Goal: Answer question/provide support: Share knowledge or assist other users

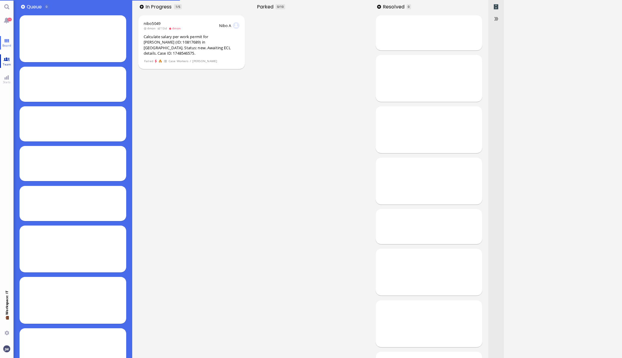
click at [4, 60] on link "Team" at bounding box center [7, 61] width 14 height 14
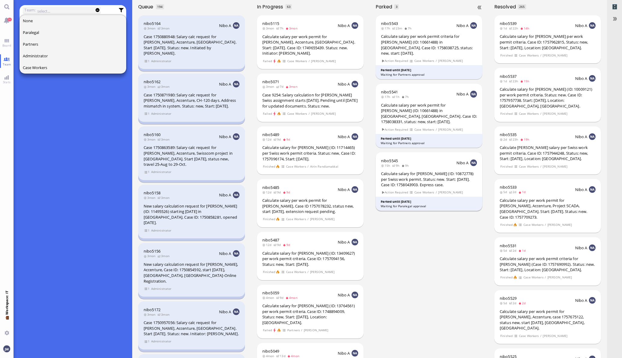
click at [437, 171] on div "Calculate salary for [PERSON_NAME] (ID: 10872778) per Swiss work permit. Status…" at bounding box center [429, 179] width 96 height 17
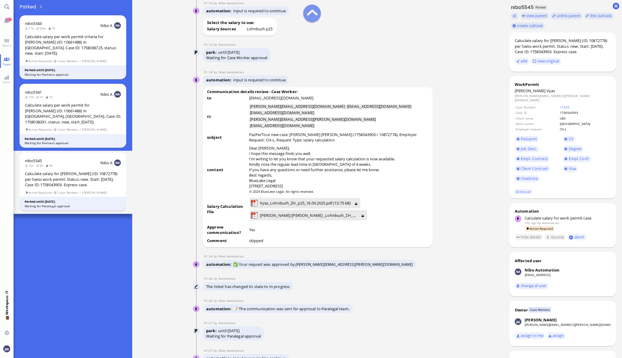
scroll to position [-451, 0]
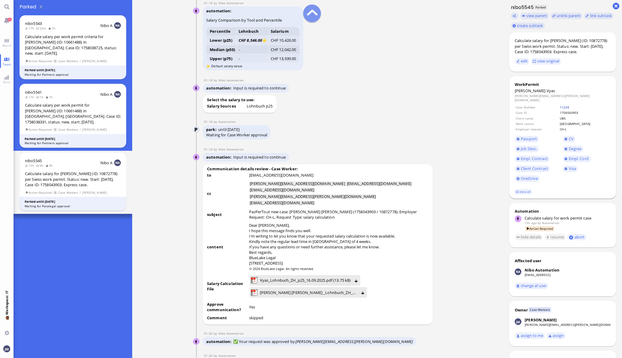
click at [568, 105] on link "11238" at bounding box center [564, 107] width 9 height 4
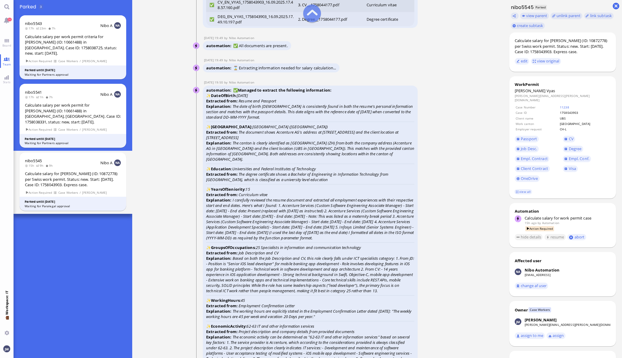
scroll to position [-1391, 0]
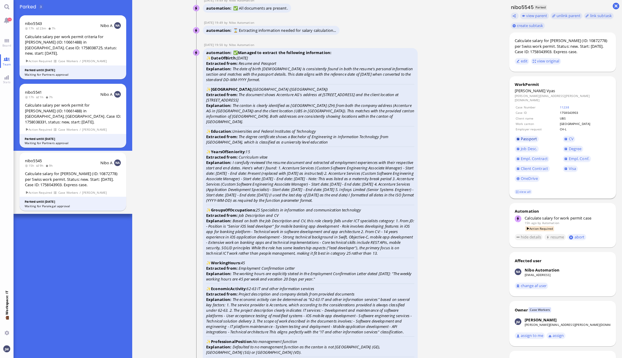
click at [528, 136] on span "Passport" at bounding box center [529, 138] width 16 height 5
click at [569, 156] on span "Empl. Conf." at bounding box center [579, 158] width 20 height 5
click at [569, 136] on span "CV" at bounding box center [571, 138] width 5 height 5
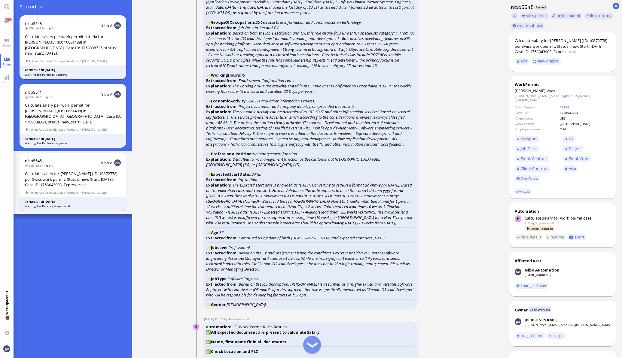
scroll to position [-1165, 0]
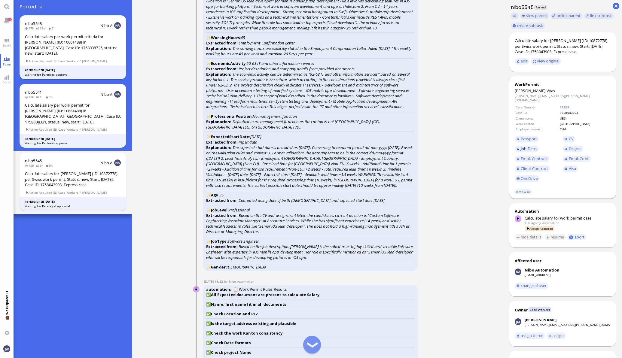
click at [528, 146] on span "Job Desc." at bounding box center [529, 148] width 16 height 5
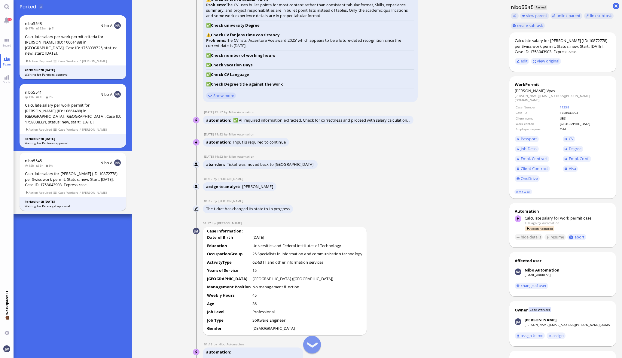
scroll to position [-789, 0]
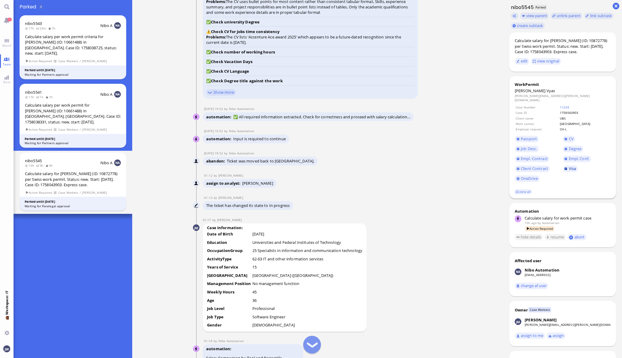
click at [569, 166] on span "Visa" at bounding box center [573, 168] width 8 height 5
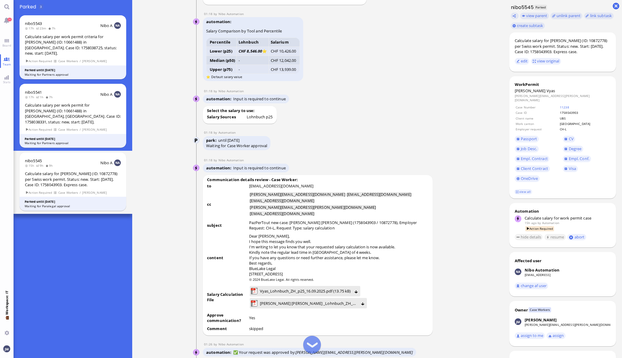
scroll to position [-451, 0]
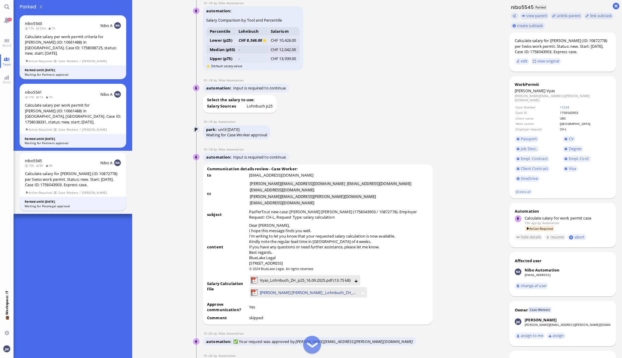
click at [312, 292] on span "[PERSON_NAME] [PERSON_NAME] _Lohnbuch_ZH_10.2025.pdf (290.75 kB)" at bounding box center [309, 293] width 98 height 7
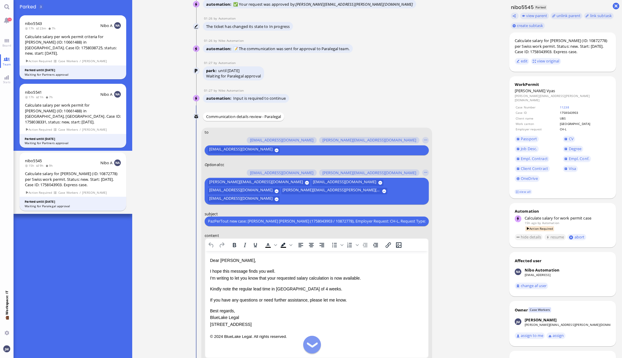
scroll to position [-113, 0]
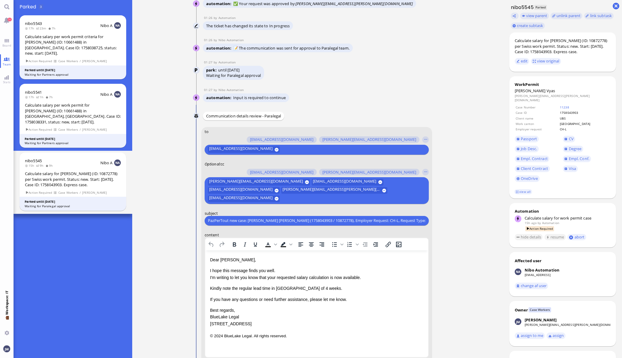
click at [272, 279] on p "I hope this message finds you well. I'm writing to let you know that your reque…" at bounding box center [316, 274] width 213 height 14
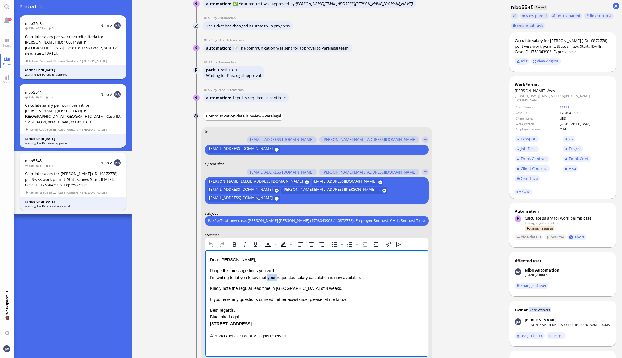
click at [272, 279] on p "I hope this message finds you well. I'm writing to let you know that your reque…" at bounding box center [316, 274] width 213 height 14
click at [330, 278] on p "I hope this message finds you well. I'm writing to let you know that the reques…" at bounding box center [316, 274] width 213 height 14
click at [345, 277] on p "I hope this message finds you well. I'm writing to let you know that the reques…" at bounding box center [316, 274] width 213 height 14
click at [547, 92] on span "Vyas" at bounding box center [551, 90] width 9 height 5
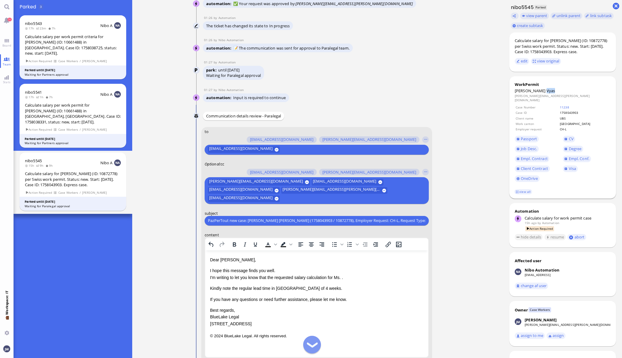
click at [547, 92] on span "Vyas" at bounding box center [551, 90] width 9 height 5
copy span "Vyas"
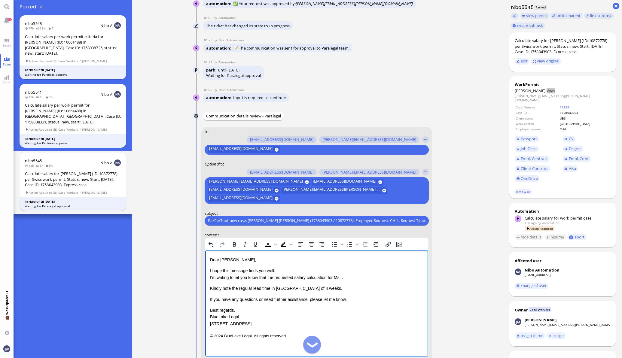
click at [342, 276] on p "I hope this message finds you well. I'm writing to let you know that the reques…" at bounding box center [316, 274] width 213 height 14
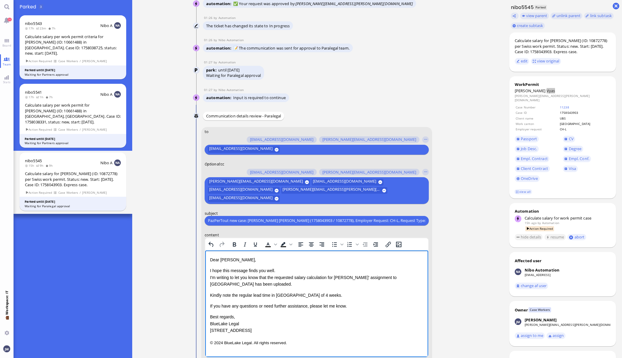
click at [240, 285] on p "I hope this message finds you well. I'm writing to let you know that the reques…" at bounding box center [316, 277] width 213 height 20
click at [271, 296] on p "Kindly note the regular lead time in [GEOGRAPHIC_DATA] of 4 weeks." at bounding box center [316, 295] width 213 height 7
click at [289, 296] on p "Kindly note the regular lead time in [GEOGRAPHIC_DATA] of 4 weeks." at bounding box center [316, 295] width 213 height 7
click at [309, 296] on p "Kindly note the regular lead time in [GEOGRAPHIC_DATA] of 4 weeks." at bounding box center [316, 295] width 213 height 7
click at [330, 294] on p "Kindly note the regular lead time in [GEOGRAPHIC_DATA] of 4 weeks." at bounding box center [316, 295] width 213 height 7
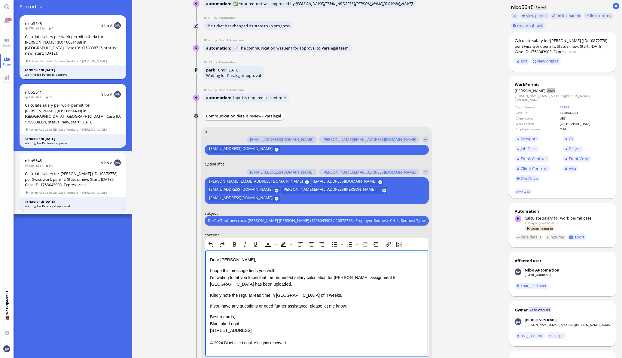
click at [270, 295] on p "Kindly note the regular lead time in [GEOGRAPHIC_DATA] of 4 weeks." at bounding box center [316, 295] width 213 height 7
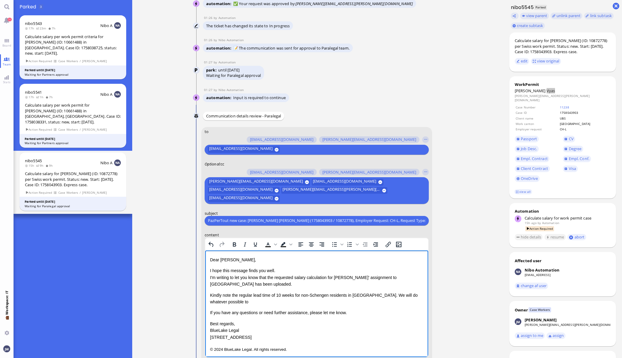
click at [367, 296] on p "Kindly note the regular lead time of 10 weeks for non-Schengen residents in Zur…" at bounding box center [316, 299] width 213 height 14
click at [357, 298] on p "Kindly note the regular lead time of 10 weeks for non-Schengen residents in Zur…" at bounding box center [316, 299] width 213 height 14
click at [317, 304] on p "Kindly note the regular lead time of 10 weeks for non-Schengen residents in Zur…" at bounding box center [316, 299] width 213 height 14
click at [363, 296] on p "Kindly note the regular lead time of 10 weeks for non-Schengen residents in Zur…" at bounding box center [316, 299] width 213 height 14
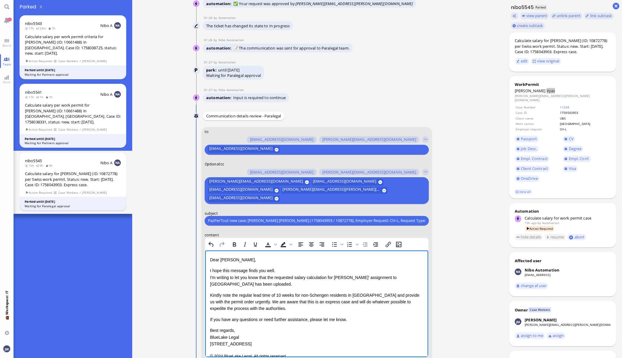
click at [344, 321] on p "If you have any questions or need further assistance, please let me know." at bounding box center [316, 319] width 213 height 7
click at [354, 321] on p "If you have any questions or need further assistance, please let me know." at bounding box center [316, 319] width 213 height 7
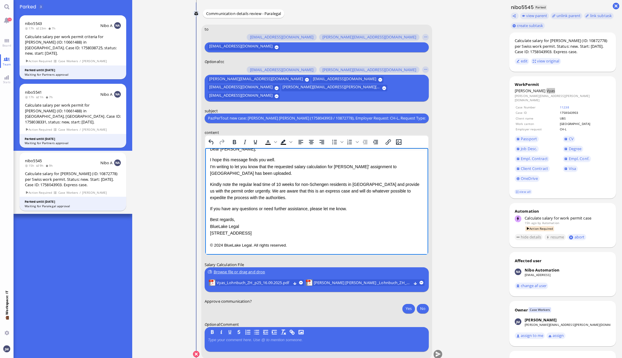
scroll to position [0, 0]
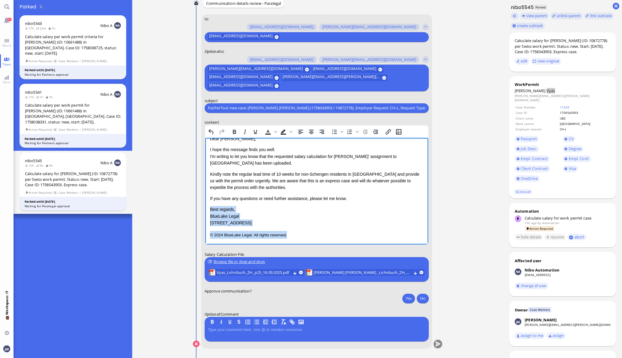
click at [286, 238] on p "© 2024 BlueLake Legal. All rights reserved." at bounding box center [316, 235] width 213 height 8
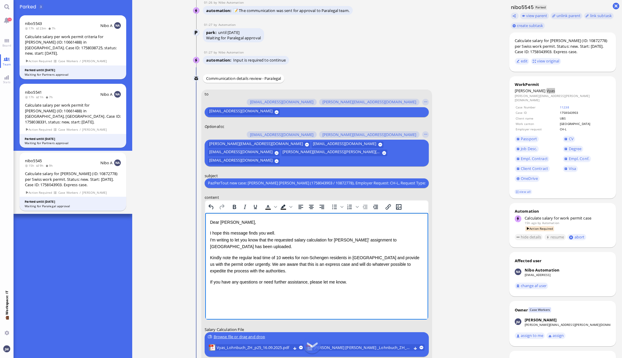
scroll to position [-37, 0]
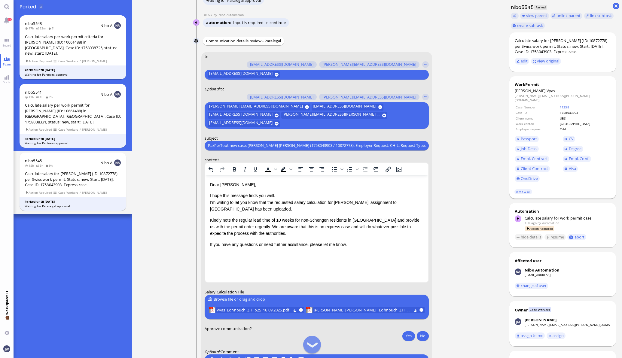
click at [525, 190] on footer "view all" at bounding box center [563, 192] width 107 height 13
click at [523, 189] on link "view all" at bounding box center [523, 191] width 17 height 5
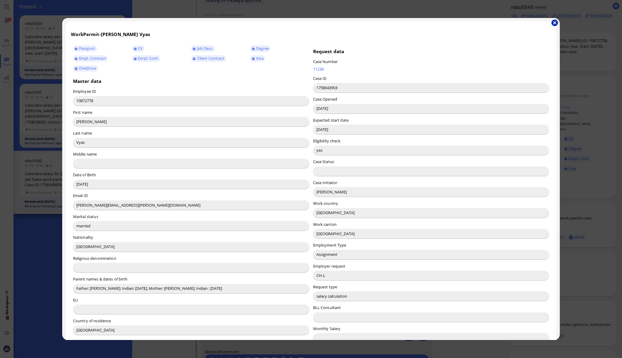
click at [556, 22] on button "button" at bounding box center [555, 23] width 7 height 7
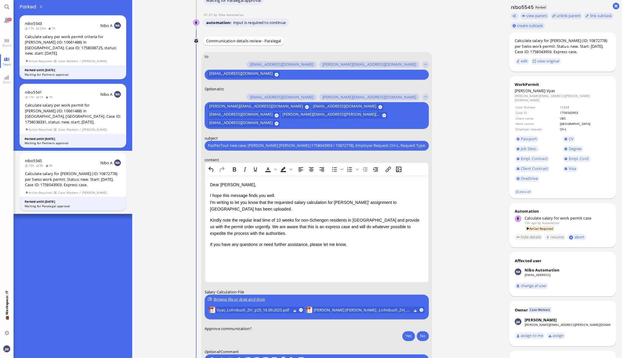
click at [224, 185] on p "Dear [PERSON_NAME]," at bounding box center [316, 184] width 213 height 7
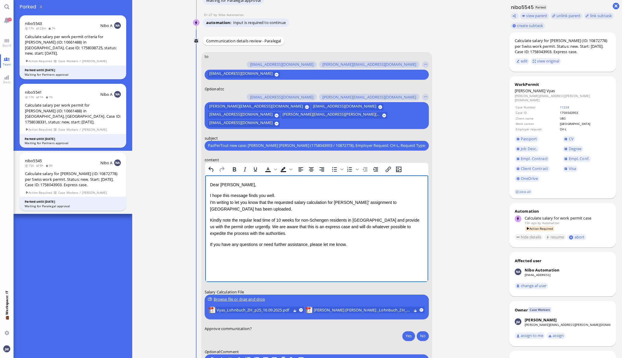
drag, startPoint x: 224, startPoint y: 185, endPoint x: 231, endPoint y: 183, distance: 7.5
click at [224, 185] on p "Dear [PERSON_NAME]," at bounding box center [316, 184] width 213 height 7
click at [406, 339] on button "Yes" at bounding box center [409, 336] width 13 height 10
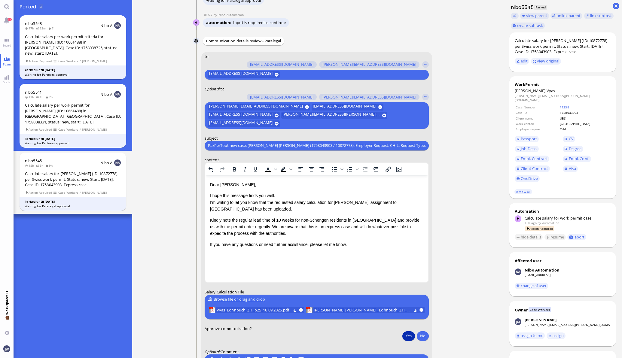
scroll to position [0, 0]
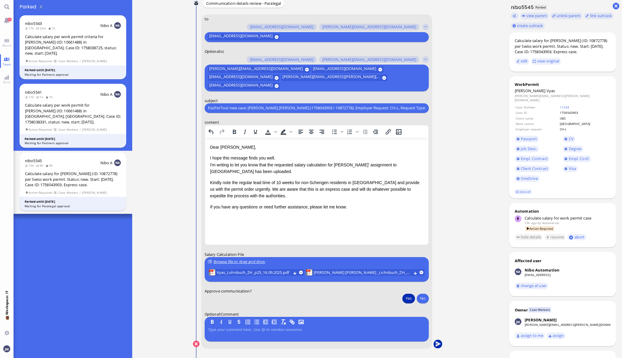
click at [435, 347] on button "submit" at bounding box center [438, 344] width 9 height 9
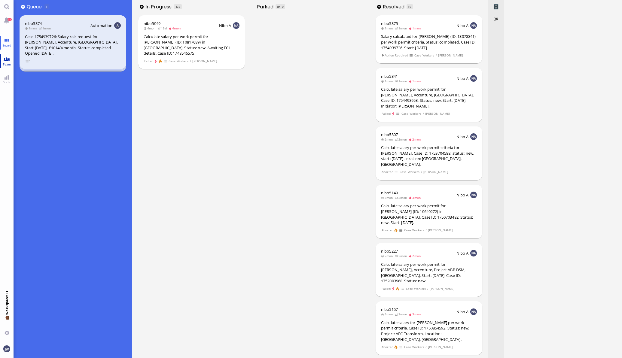
click at [11, 59] on link "Team" at bounding box center [7, 61] width 14 height 14
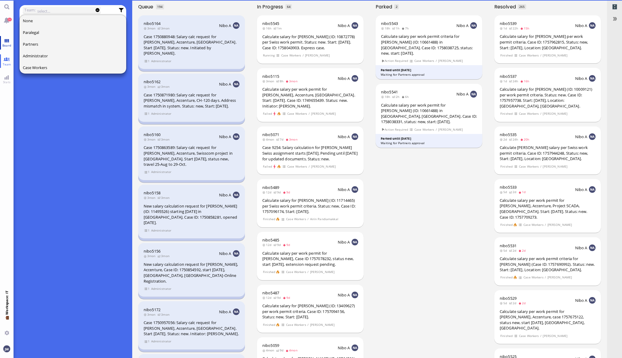
click at [4, 43] on span "Board" at bounding box center [7, 45] width 12 height 4
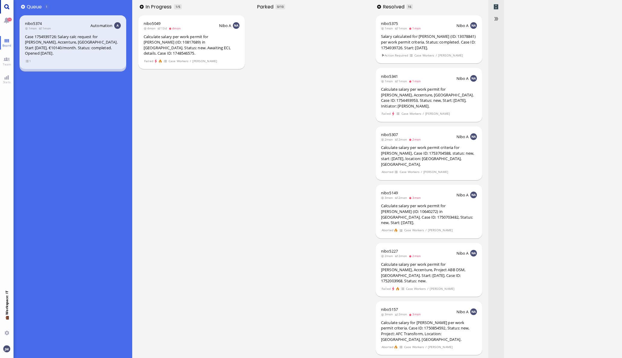
click at [6, 10] on link "Main menu" at bounding box center [7, 7] width 14 height 14
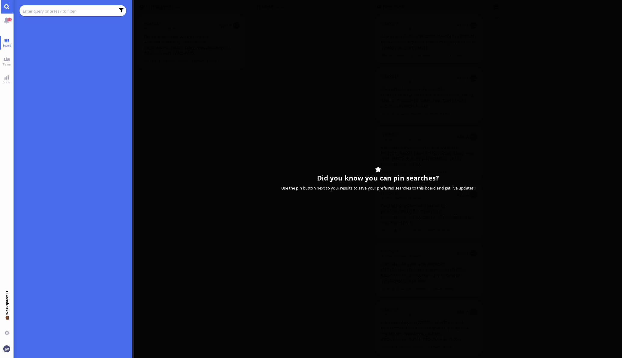
click at [44, 10] on input "text" at bounding box center [69, 11] width 92 height 7
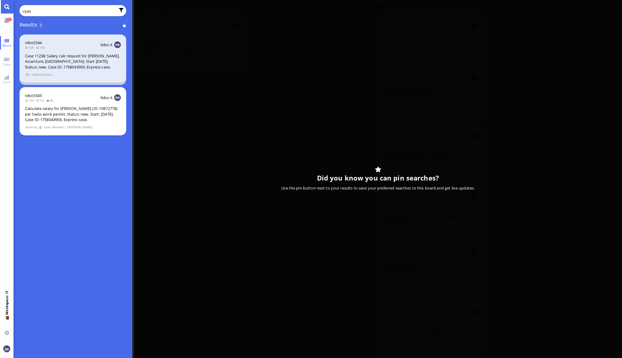
type input "vyas"
click at [68, 102] on header "nibo5545 16h 1m 8h Nibo A" at bounding box center [73, 98] width 96 height 10
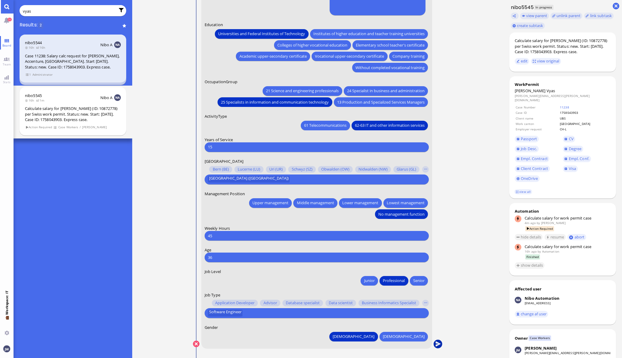
click at [439, 346] on button "submit" at bounding box center [438, 344] width 9 height 9
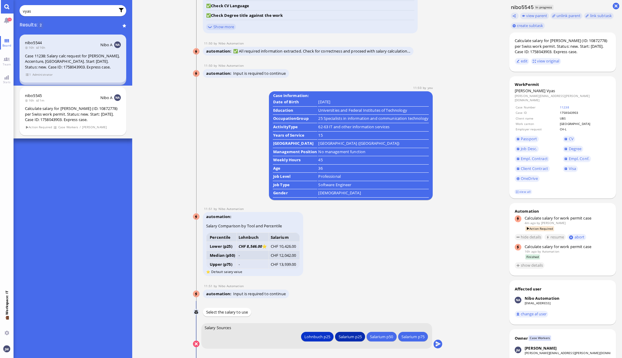
click at [348, 335] on div "Salarium p25" at bounding box center [350, 337] width 23 height 6
click at [434, 343] on button "submit" at bounding box center [438, 344] width 9 height 9
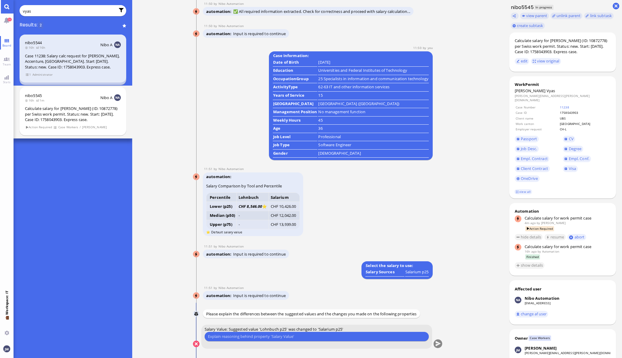
click at [304, 339] on input "text" at bounding box center [317, 337] width 218 height 6
drag, startPoint x: 385, startPoint y: 335, endPoint x: 405, endPoint y: 330, distance: 20.5
click at [385, 335] on input "She earned a similar amount to the one from the Lohnboch in a calculation we di…" at bounding box center [317, 337] width 218 height 6
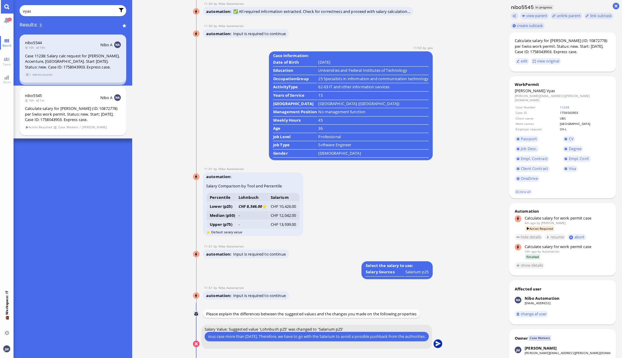
type input "She earned a similar amount to the one from the Lohnboch in a calculation we di…"
click at [441, 344] on button "submit" at bounding box center [438, 344] width 9 height 9
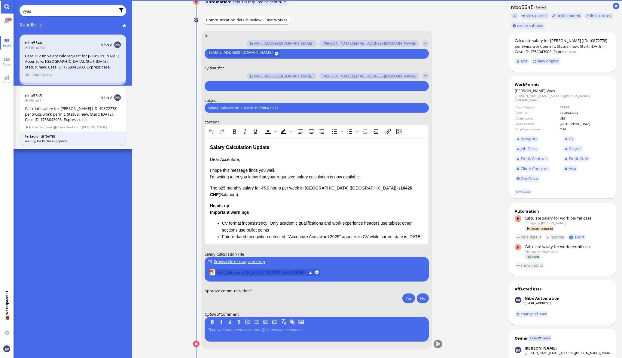
scroll to position [0, 0]
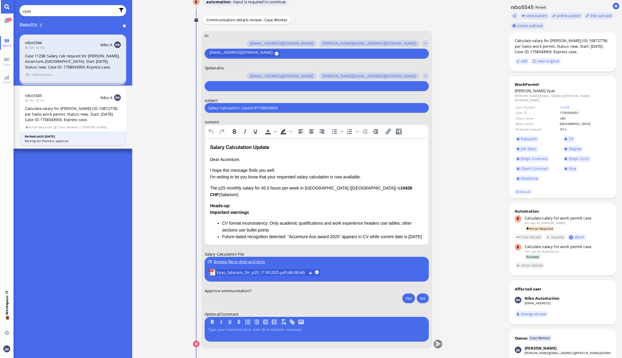
click at [247, 83] on input "text" at bounding box center [316, 86] width 216 height 6
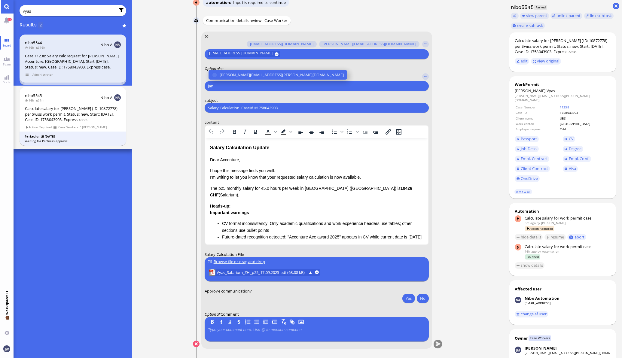
type input "jan"
click at [247, 80] on selector "[PERSON_NAME][EMAIL_ADDRESS][PERSON_NAME][DOMAIN_NAME] [PERSON_NAME][DOMAIN_NAM…" at bounding box center [317, 81] width 224 height 20
click at [247, 75] on span "[PERSON_NAME][EMAIL_ADDRESS][PERSON_NAME][DOMAIN_NAME]" at bounding box center [282, 75] width 124 height 6
type input "anu"
click at [247, 73] on span "[PERSON_NAME][EMAIL_ADDRESS][DOMAIN_NAME]" at bounding box center [267, 75] width 94 height 6
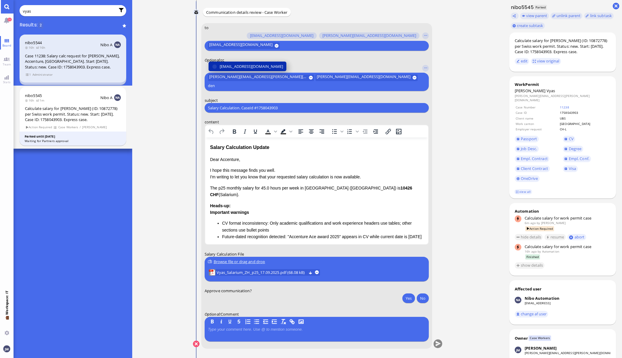
type input "den"
click at [247, 70] on span "[EMAIL_ADDRESS][DOMAIN_NAME]" at bounding box center [251, 66] width 63 height 6
type input "fabi"
click at [247, 68] on span "[EMAIL_ADDRESS][DOMAIN_NAME]" at bounding box center [251, 66] width 63 height 6
type input "air"
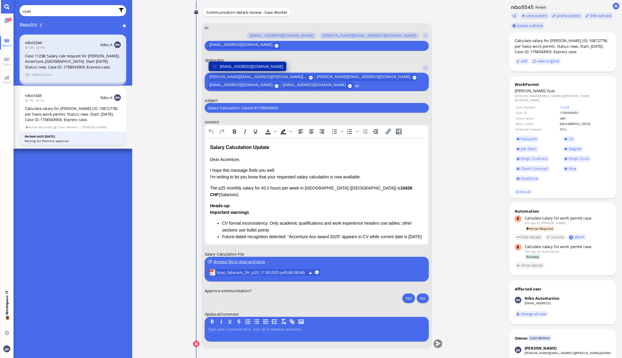
click at [246, 63] on span "[EMAIL_ADDRESS][DOMAIN_NAME]" at bounding box center [251, 66] width 63 height 6
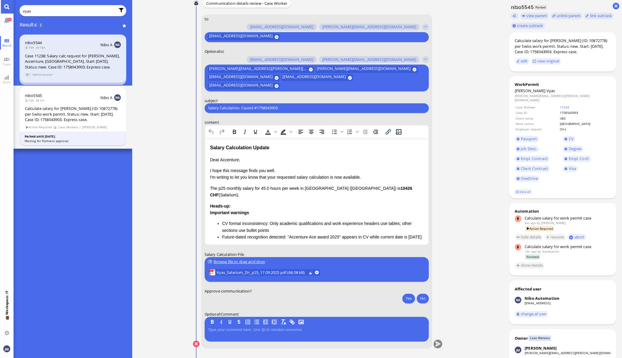
click at [296, 103] on div "Salary Calculation. CaseId #1758043903 Please type something" at bounding box center [317, 108] width 224 height 10
click at [298, 107] on input "Salary Calculation. CaseId #1758043903" at bounding box center [317, 108] width 218 height 6
paste input "PazPerTout new case: [PERSON_NAME] [PERSON_NAME] (1758043903 / 10872778), Emplo…"
type input "PazPerTout new case: [PERSON_NAME] [PERSON_NAME] (1758043903 / 10872778), Emplo…"
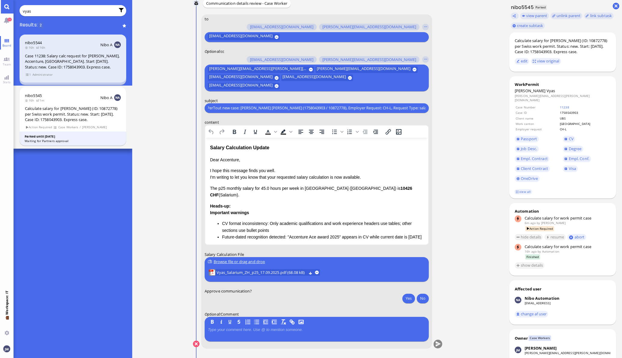
scroll to position [0, 0]
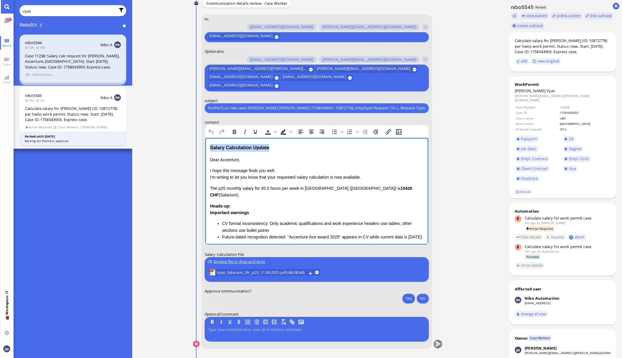
drag, startPoint x: 273, startPoint y: 145, endPoint x: 202, endPoint y: 146, distance: 71.0
click at [205, 146] on html "Salary Calculation Update Dear Accenture, I hope this message finds you well. I…" at bounding box center [316, 216] width 223 height 157
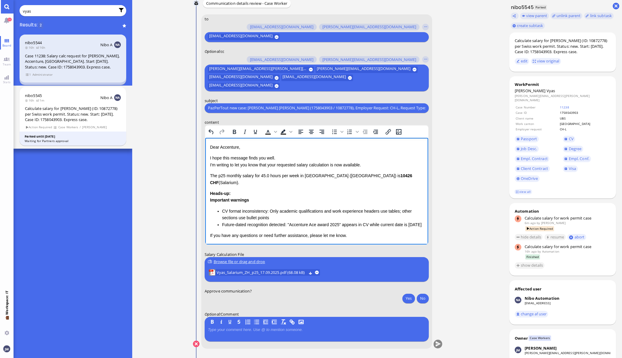
click at [232, 148] on p "Dear Accenture," at bounding box center [316, 147] width 213 height 7
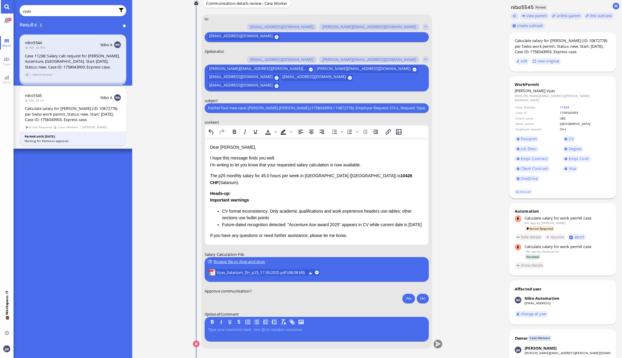
click at [569, 105] on link "11238" at bounding box center [564, 107] width 9 height 4
click at [232, 148] on p "Dear [PERSON_NAME]," at bounding box center [316, 147] width 213 height 7
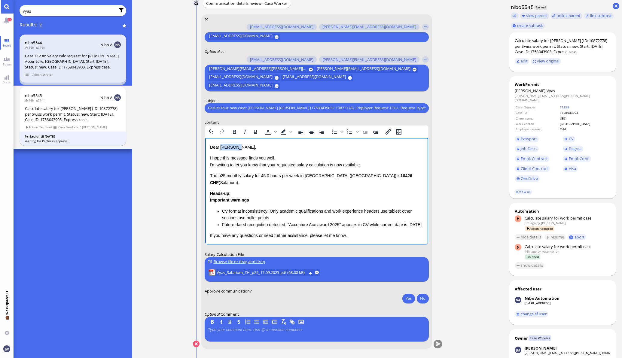
click at [232, 148] on p "Dear [PERSON_NAME]," at bounding box center [316, 147] width 213 height 7
click at [273, 166] on p "I hope this message finds you well. I'm writing to let you know that your reque…" at bounding box center [316, 162] width 213 height 14
click at [328, 166] on p "I hope this message finds you well. I'm writing to let you know that the reques…" at bounding box center [316, 162] width 213 height 14
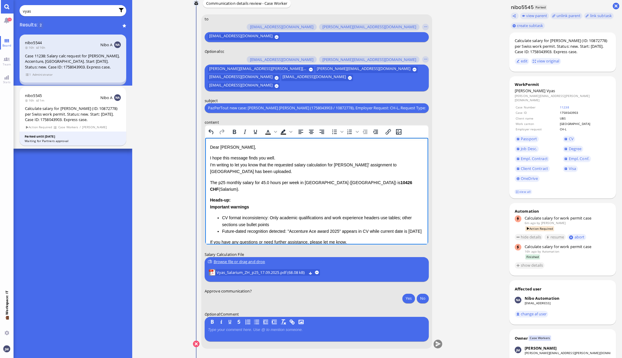
click at [212, 183] on p "The p25 monthly salary for 45.0 hours per week in [GEOGRAPHIC_DATA] ([GEOGRAPHI…" at bounding box center [316, 186] width 213 height 14
click at [210, 183] on p "The p25 monthly salary for 45.0 hours per week in [GEOGRAPHIC_DATA] ([GEOGRAPHI…" at bounding box center [316, 186] width 213 height 14
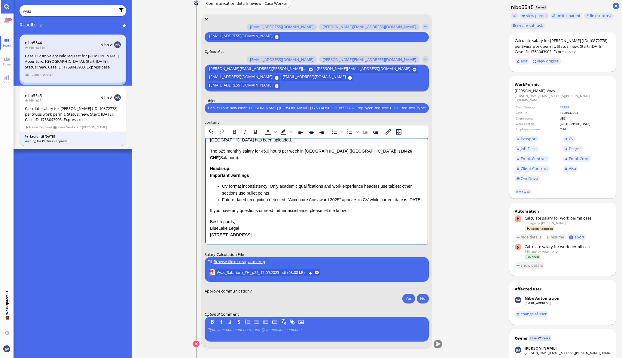
scroll to position [44, 0]
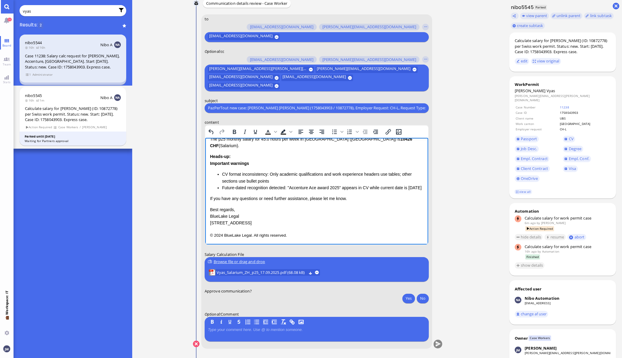
click at [253, 190] on li "Future-dated recognition detected: "Accenture Ace award 2025" appears in CV whi…" at bounding box center [322, 187] width 201 height 7
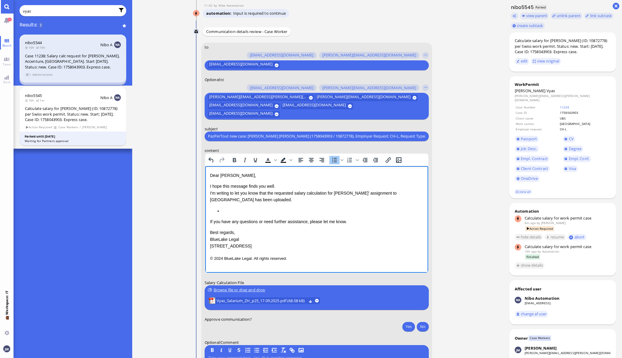
scroll to position [-37, 0]
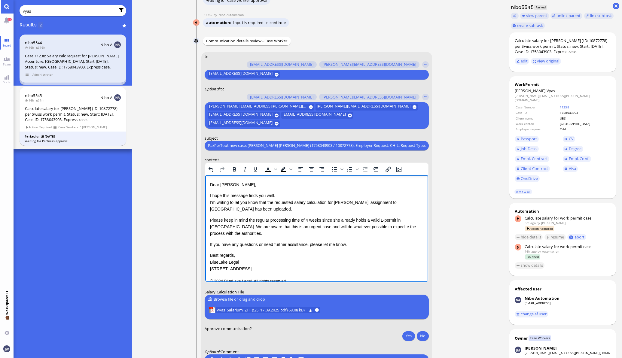
click at [217, 219] on p "Please keep in mind the regular processing time of 4 weeks since she already ho…" at bounding box center [316, 227] width 213 height 20
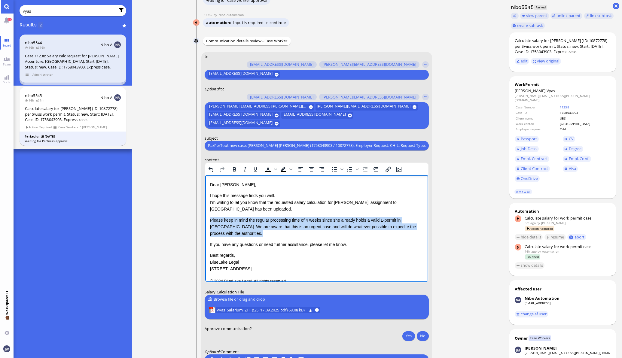
click at [240, 236] on p "Please keep in mind the regular processing time of 4 weeks since she already ho…" at bounding box center [316, 227] width 213 height 20
copy p "Please keep in mind the regular processing time of 4 weeks since she already ho…"
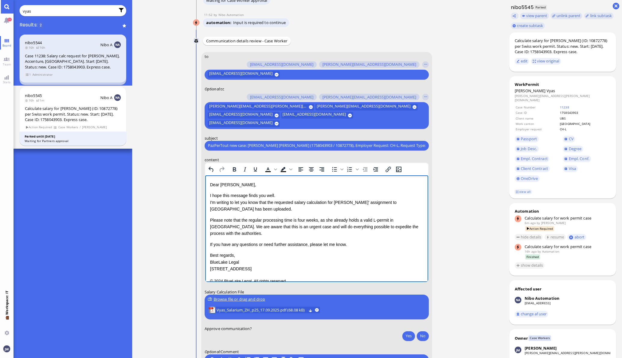
click at [300, 221] on p "Please note that the regular processing time is four weeks, as she already hold…" at bounding box center [316, 227] width 213 height 20
click at [359, 241] on p "If you have any questions or need further assistance, please let me know." at bounding box center [316, 244] width 213 height 7
click at [327, 277] on p "© 2024 BlueLake Legal. All rights reserved." at bounding box center [316, 281] width 213 height 8
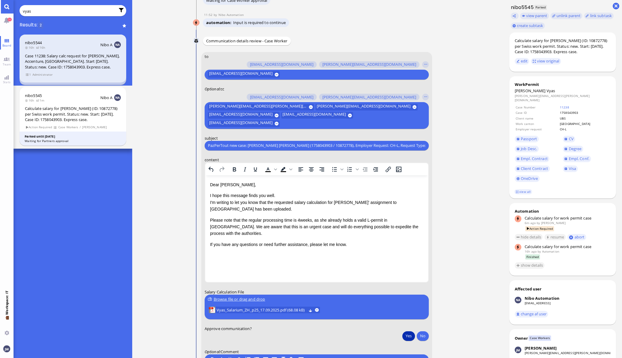
click at [413, 340] on button "Yes" at bounding box center [409, 336] width 13 height 10
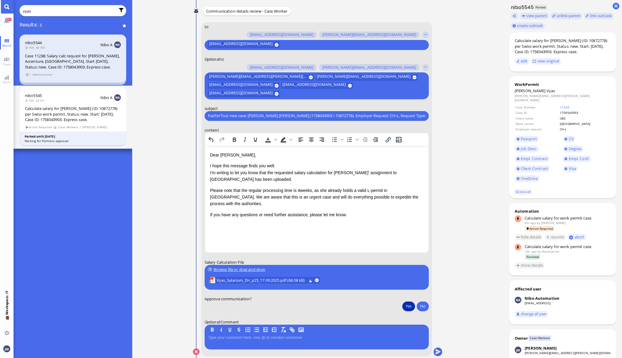
scroll to position [0, 0]
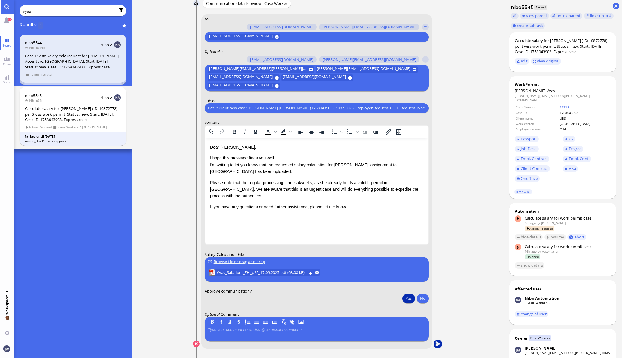
click at [439, 344] on button "submit" at bounding box center [438, 344] width 9 height 9
click at [403, 298] on button "Yes" at bounding box center [409, 299] width 13 height 10
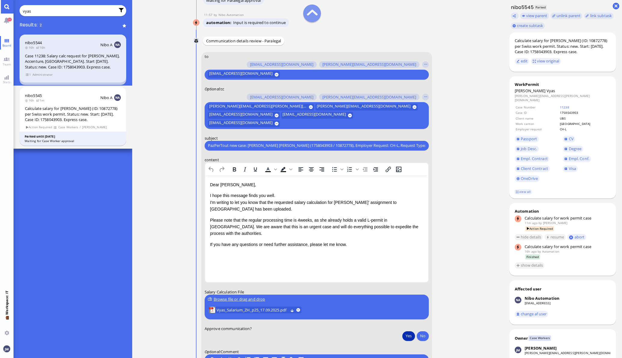
scroll to position [-7, 0]
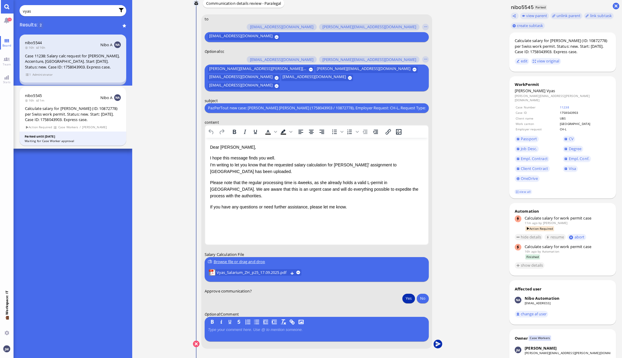
click at [436, 347] on button "submit" at bounding box center [438, 344] width 9 height 9
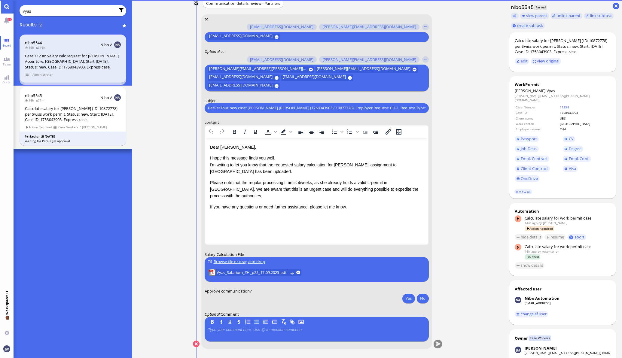
scroll to position [0, 0]
